Goal: Information Seeking & Learning: Learn about a topic

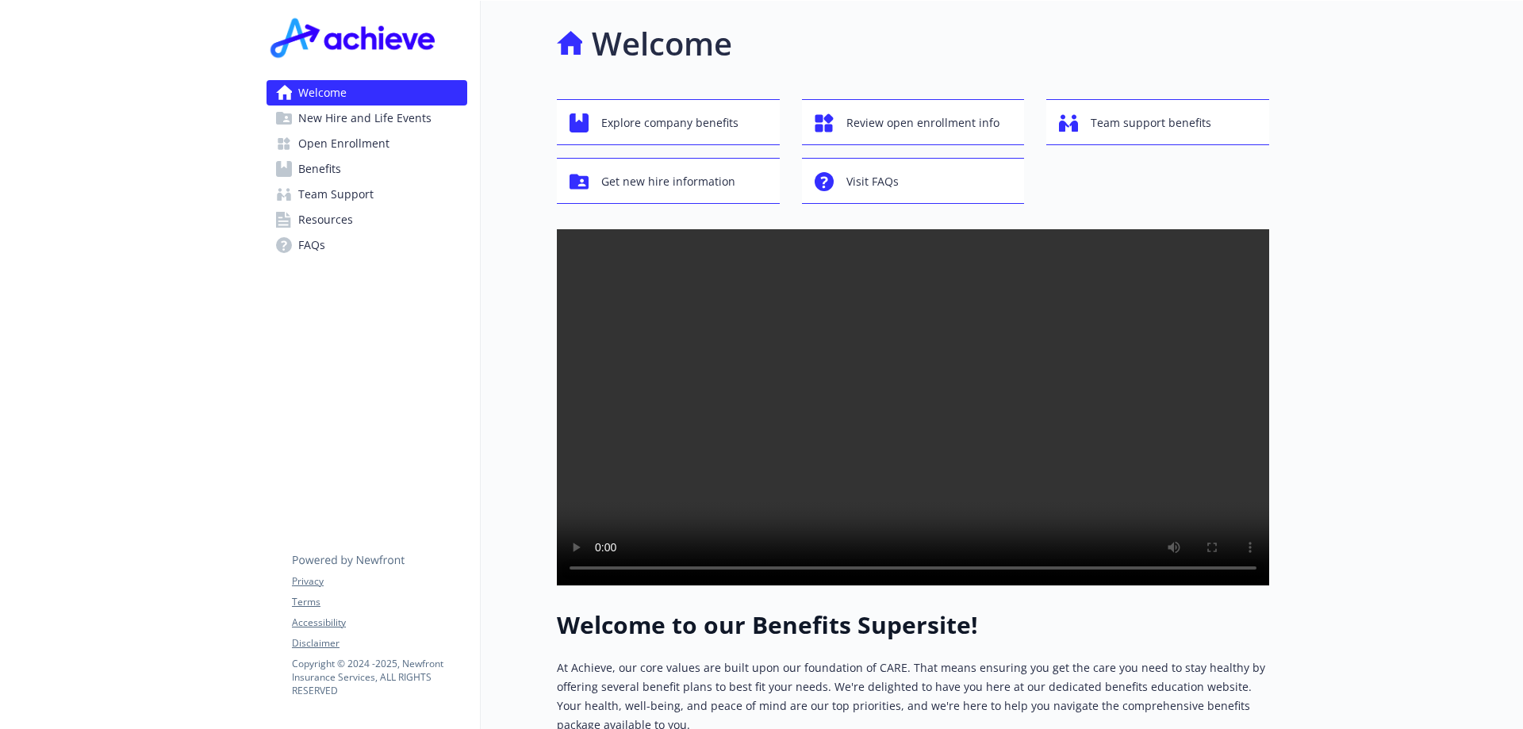
click at [309, 167] on span "Benefits" at bounding box center [319, 168] width 43 height 25
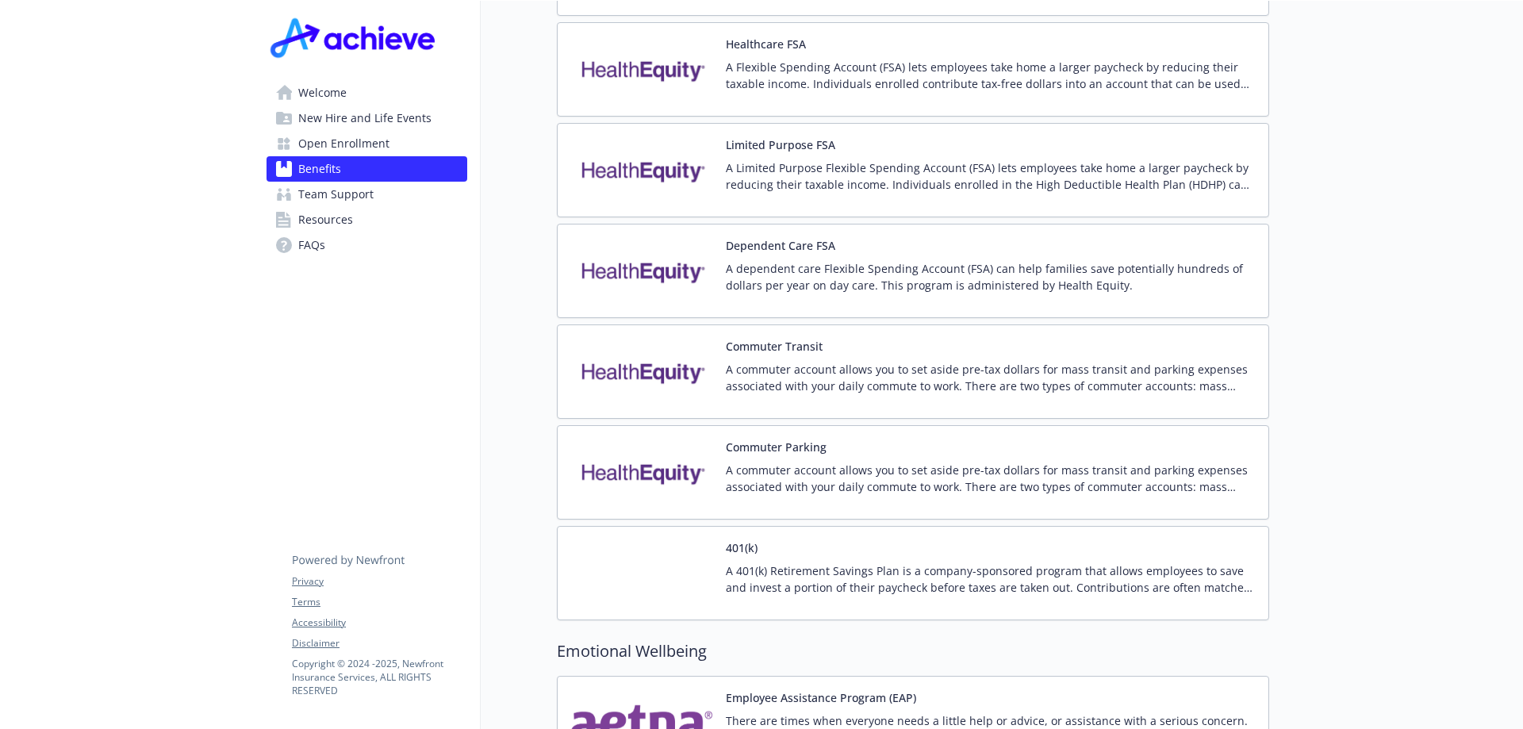
scroll to position [2459, 0]
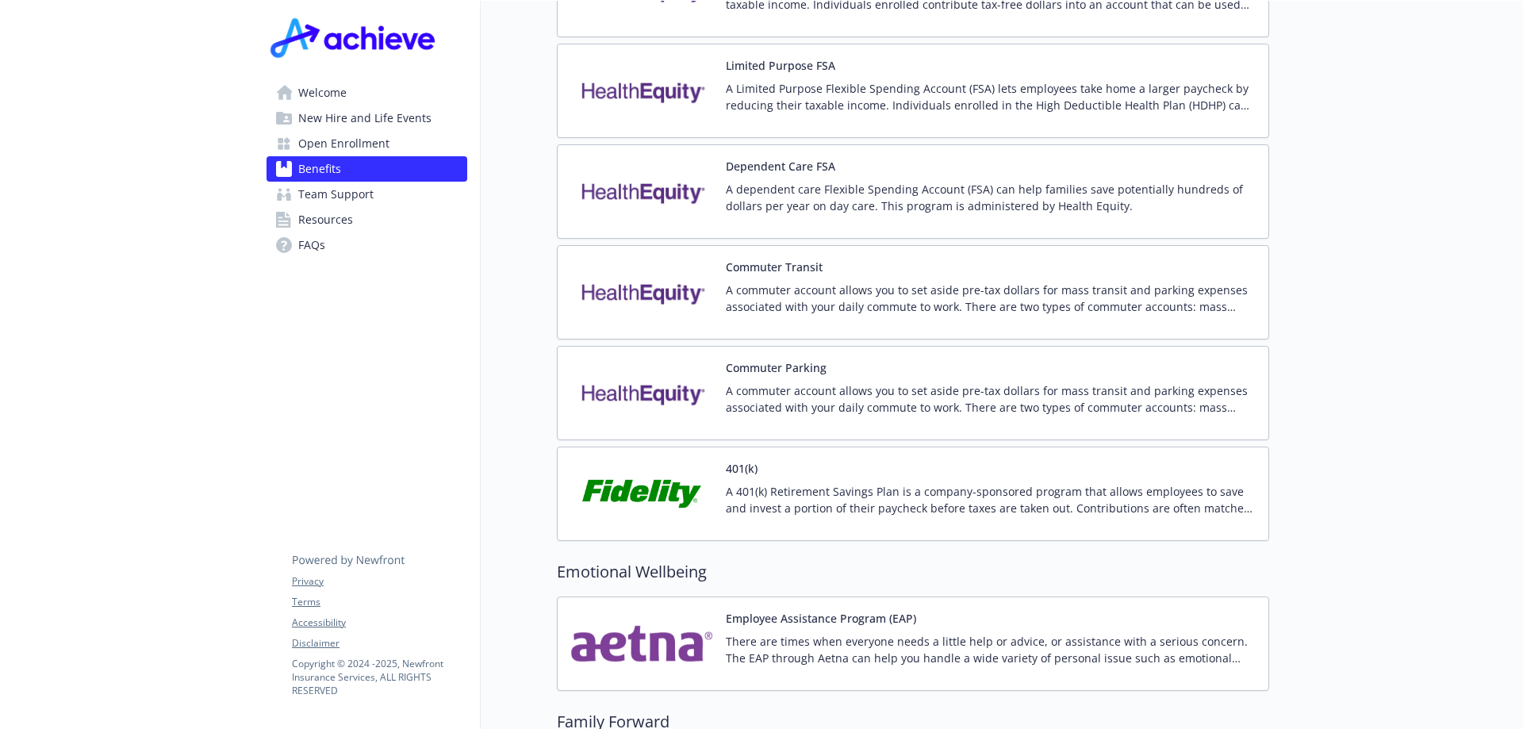
click at [619, 473] on img at bounding box center [641, 493] width 143 height 67
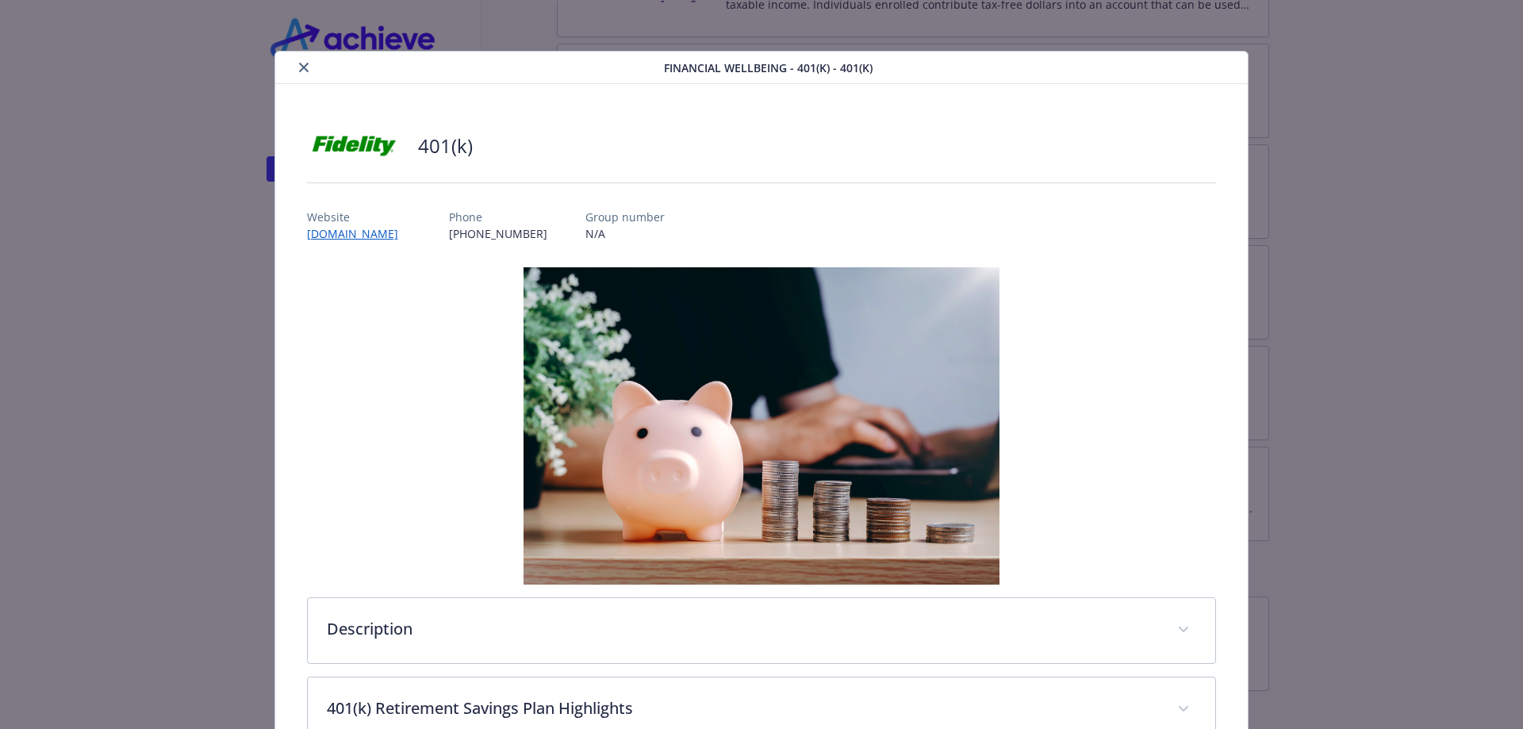
scroll to position [48, 0]
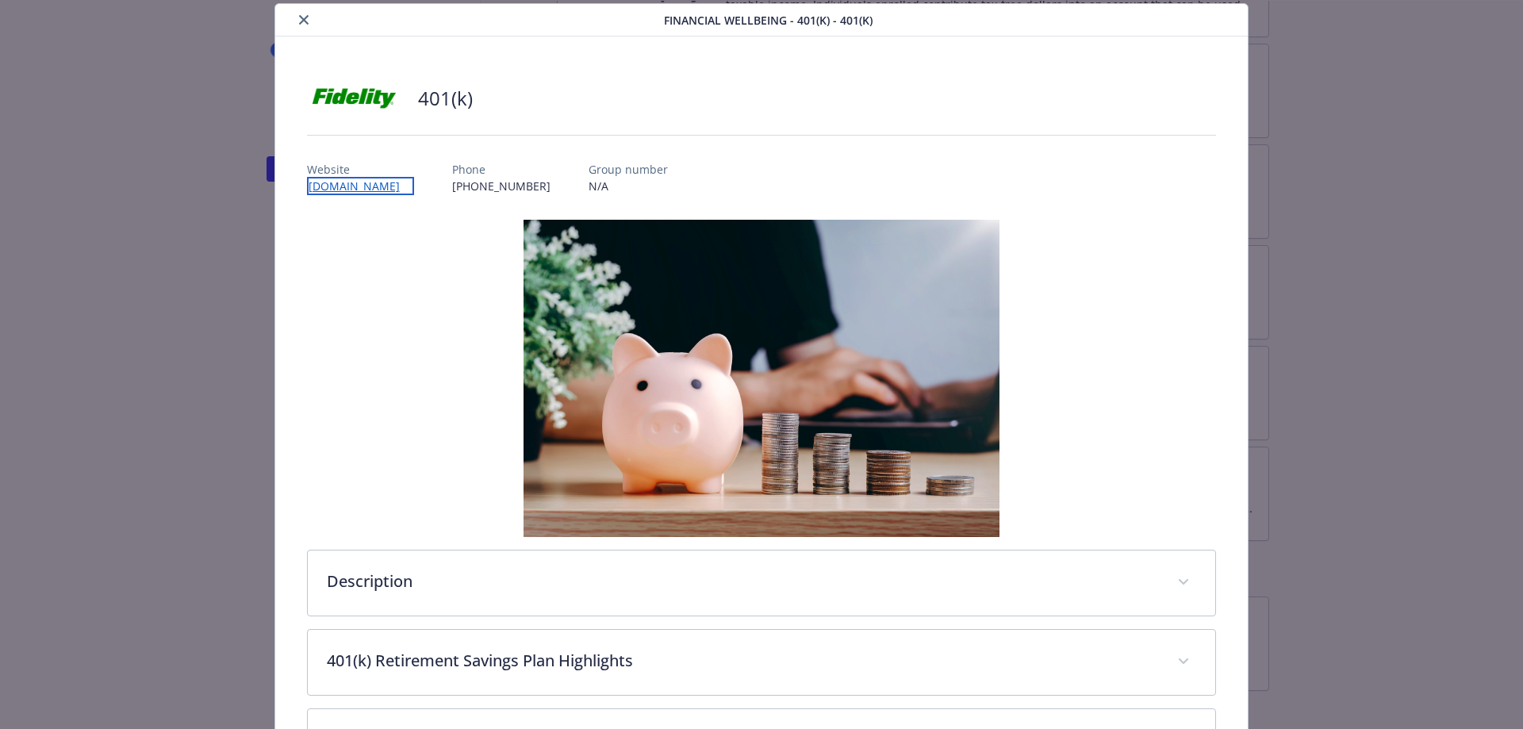
click at [366, 186] on link "[DOMAIN_NAME]" at bounding box center [360, 186] width 107 height 18
